Goal: Find contact information

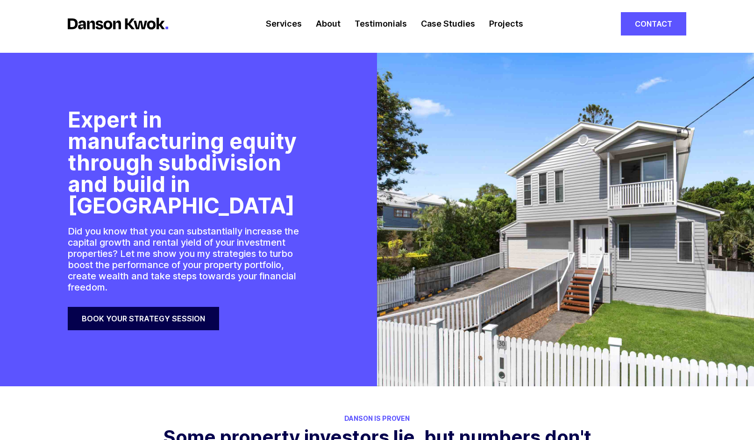
scroll to position [7, 0]
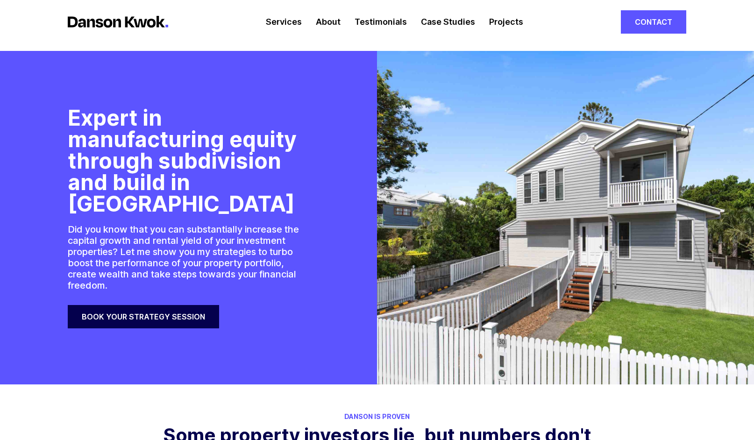
click at [214, 184] on h1 "Expert in manufacturing equity through subdivision and build in [GEOGRAPHIC_DAT…" at bounding box center [189, 161] width 242 height 108
click at [239, 261] on p "Did you know that you can substantially increase the capital growth and rental …" at bounding box center [189, 257] width 242 height 67
click at [654, 23] on link "Contact" at bounding box center [653, 21] width 65 height 23
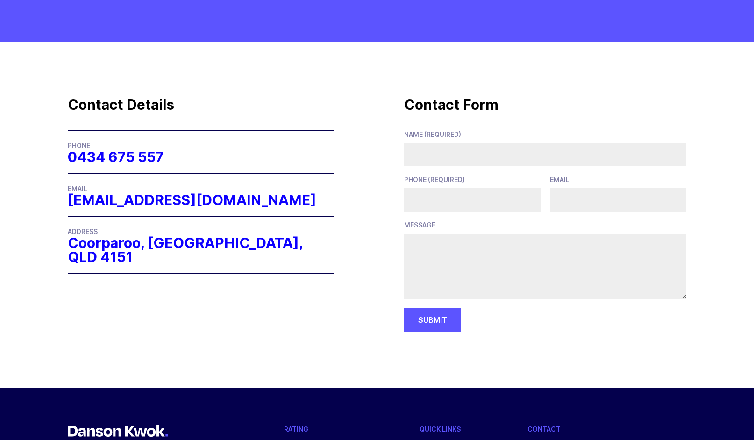
scroll to position [135, 0]
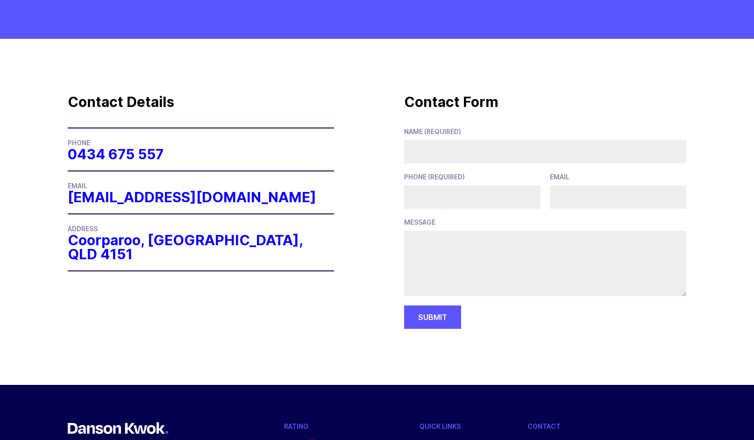
click at [561, 254] on textarea "message" at bounding box center [545, 263] width 282 height 65
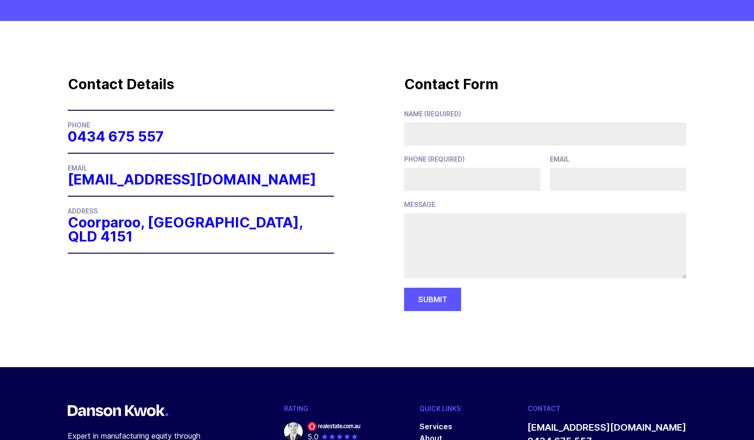
scroll to position [151, 0]
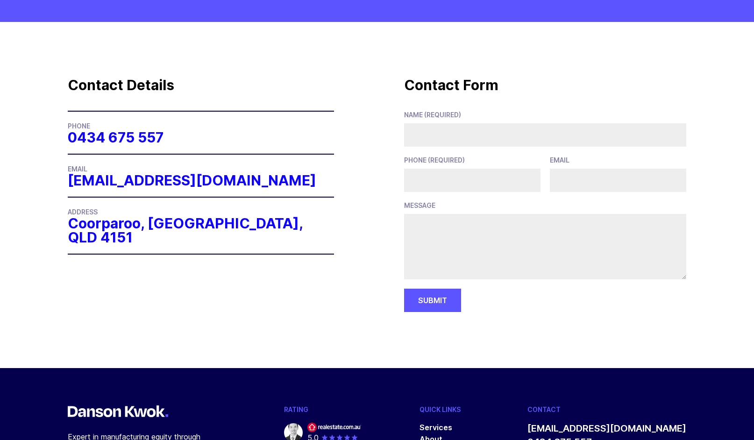
click at [196, 182] on link "[EMAIL_ADDRESS][DOMAIN_NAME]" at bounding box center [192, 180] width 249 height 17
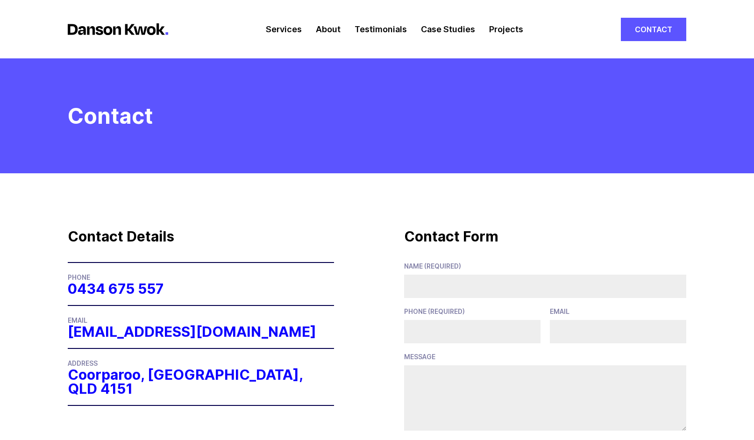
scroll to position [0, 0]
click at [140, 242] on h2 "Contact Details" at bounding box center [201, 236] width 266 height 14
click at [252, 242] on h2 "Contact Details" at bounding box center [201, 236] width 266 height 14
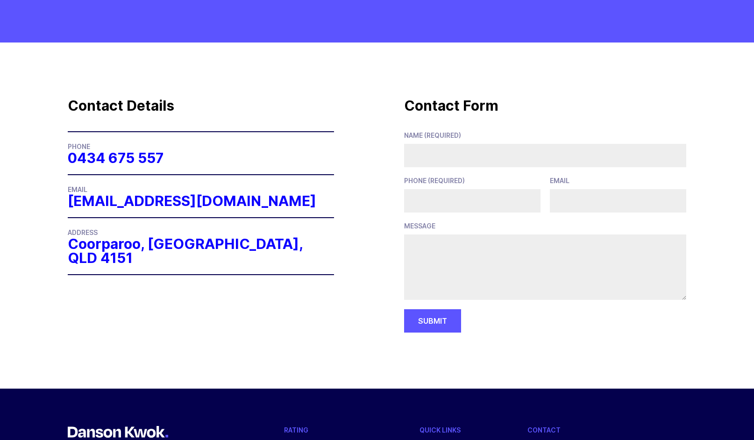
scroll to position [136, 0]
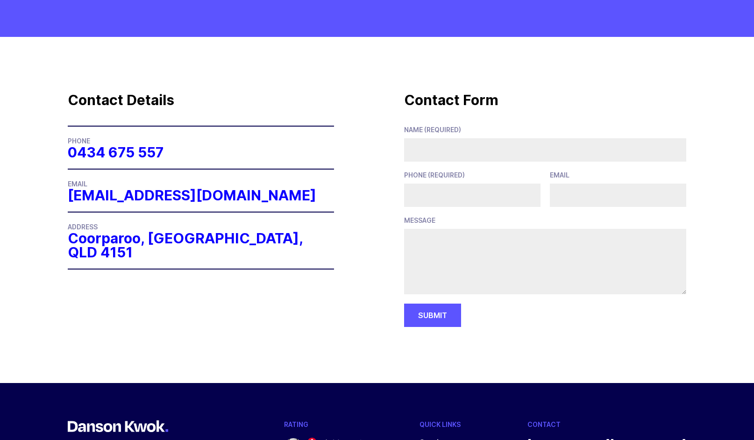
click at [258, 322] on div "Contact Details Phone [PHONE_NUMBER] Email [EMAIL_ADDRESS][DOMAIN_NAME] Address…" at bounding box center [201, 210] width 266 height 234
click at [513, 261] on textarea "message" at bounding box center [545, 261] width 282 height 65
click at [495, 197] on input "Phone (required)" at bounding box center [472, 195] width 136 height 23
click at [602, 192] on input "Email" at bounding box center [618, 195] width 136 height 23
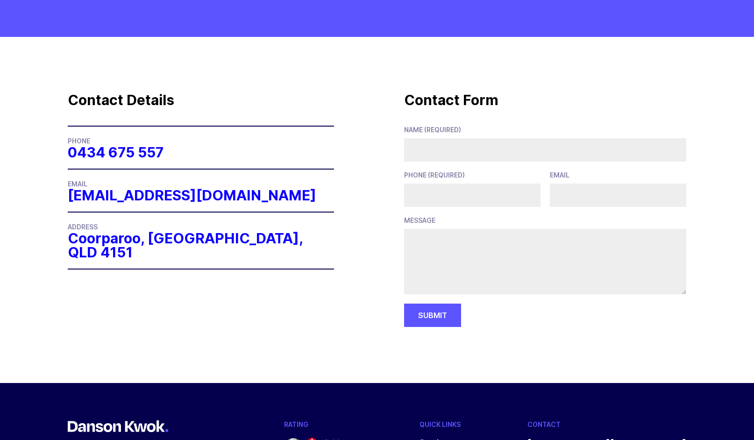
click at [526, 165] on form "Name (required) Phone (required) Email message Submit" at bounding box center [545, 226] width 282 height 201
click at [522, 156] on input "Name (required)" at bounding box center [545, 149] width 282 height 23
click at [542, 101] on h2 "Contact Form" at bounding box center [545, 100] width 282 height 14
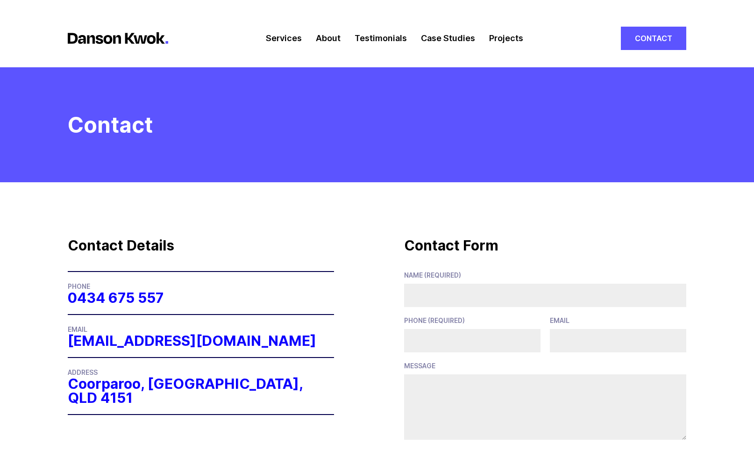
scroll to position [0, 0]
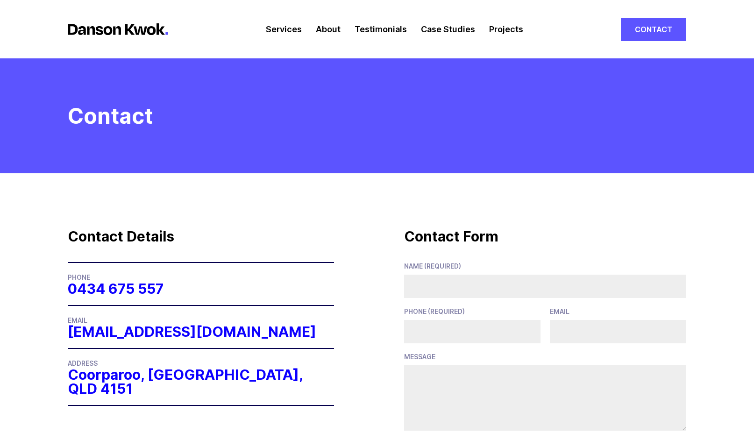
click at [154, 237] on h2 "Contact Details" at bounding box center [201, 236] width 266 height 14
click at [262, 226] on section "Contact Details Phone [PHONE_NUMBER] Email [EMAIL_ADDRESS][DOMAIN_NAME] Address…" at bounding box center [377, 346] width 754 height 346
click at [298, 201] on section "Contact Details Phone [PHONE_NUMBER] Email [EMAIL_ADDRESS][DOMAIN_NAME] Address…" at bounding box center [377, 346] width 754 height 346
